Goal: Task Accomplishment & Management: Manage account settings

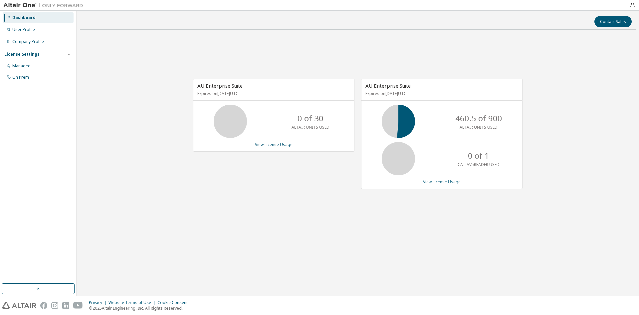
click at [448, 183] on link "View License Usage" at bounding box center [442, 182] width 38 height 6
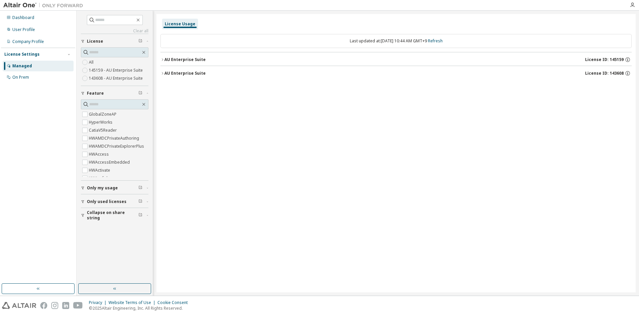
click at [162, 60] on icon "button" at bounding box center [163, 60] width 4 height 4
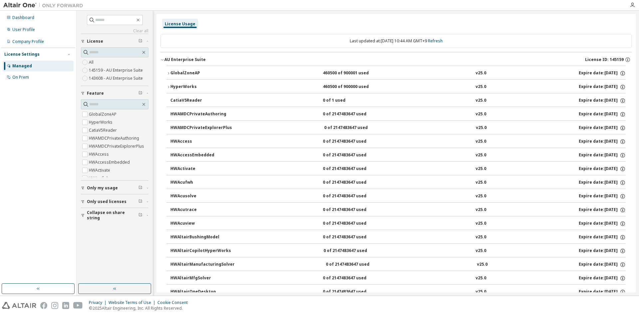
click at [168, 73] on icon "button" at bounding box center [169, 73] width 4 height 4
